Goal: Information Seeking & Learning: Check status

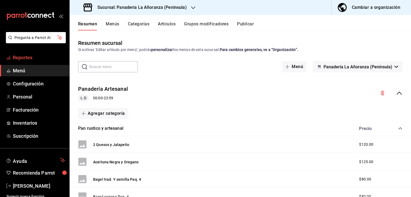
click at [28, 62] on link "Reportes" at bounding box center [34, 57] width 69 height 11
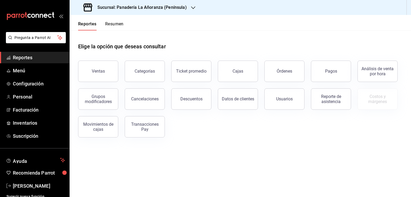
click at [28, 61] on link "Reportes" at bounding box center [34, 57] width 69 height 11
click at [280, 76] on button "Órdenes" at bounding box center [284, 71] width 40 height 21
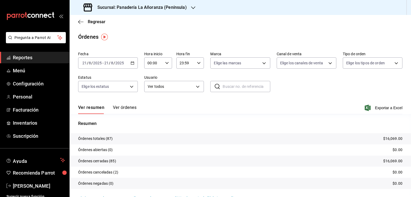
click at [191, 9] on icon "button" at bounding box center [193, 8] width 4 height 4
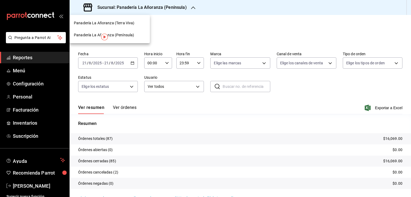
click at [133, 25] on span "Panadería La Añoranza (Terra Viva)" at bounding box center [104, 23] width 60 height 6
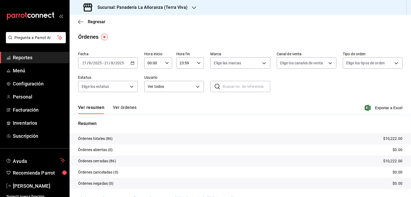
click at [27, 57] on span "Reportes" at bounding box center [39, 57] width 52 height 7
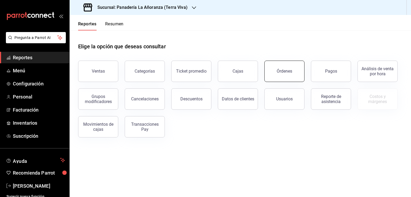
click at [279, 78] on button "Órdenes" at bounding box center [284, 71] width 40 height 21
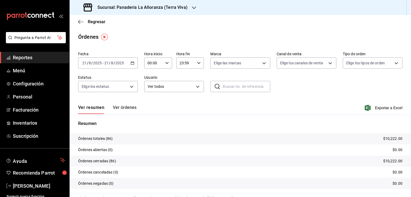
click at [279, 78] on div "Fecha [DATE] [DATE] - [DATE] [DATE] Hora inicio 00:00 Hora inicio Hora fin 23:5…" at bounding box center [240, 73] width 324 height 49
click at [79, 22] on icon "button" at bounding box center [80, 22] width 5 height 5
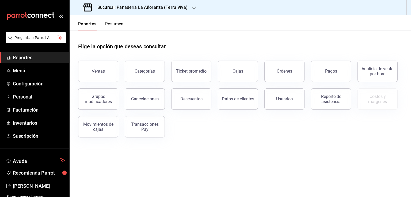
click at [107, 23] on button "Resumen" at bounding box center [114, 25] width 18 height 9
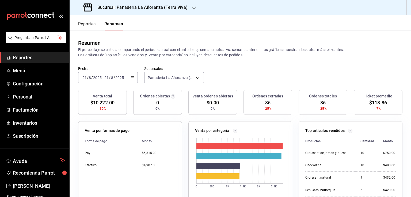
click at [192, 7] on icon "button" at bounding box center [194, 8] width 4 height 4
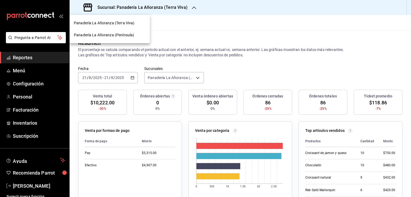
click at [124, 37] on span "Panadería La Añoranza (Península)" at bounding box center [104, 35] width 60 height 6
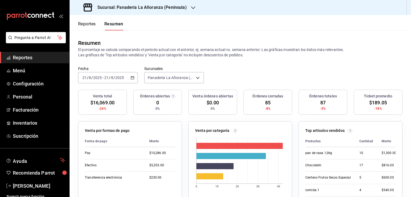
click at [88, 25] on button "Reportes" at bounding box center [87, 25] width 18 height 9
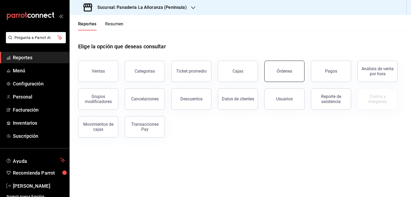
click at [277, 70] on div "Órdenes" at bounding box center [284, 71] width 16 height 5
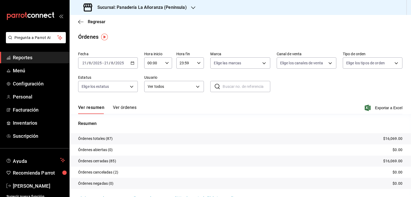
click at [109, 63] on span "/" at bounding box center [110, 63] width 2 height 4
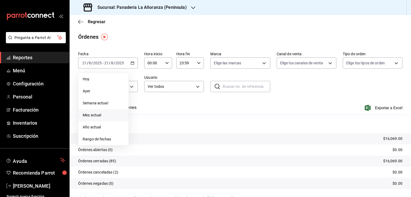
click at [98, 114] on span "Mes actual" at bounding box center [103, 116] width 41 height 6
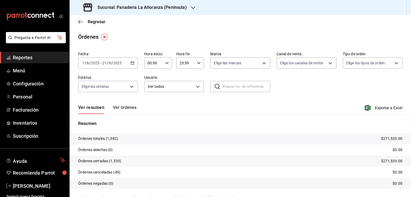
click at [193, 9] on icon "button" at bounding box center [193, 8] width 4 height 4
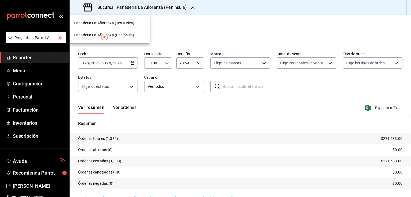
click at [125, 25] on span "Panadería La Añoranza (Terra Viva)" at bounding box center [104, 23] width 60 height 6
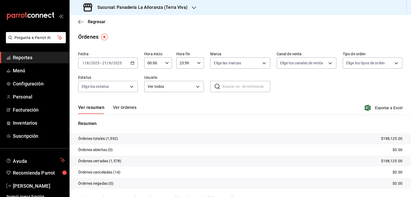
click at [26, 59] on span "Reportes" at bounding box center [39, 57] width 52 height 7
